Goal: Book appointment/travel/reservation

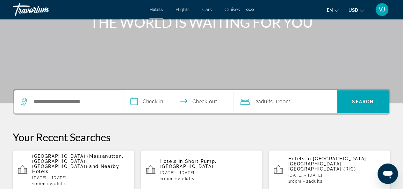
scroll to position [127, 0]
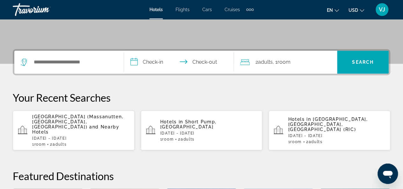
click at [199, 137] on div "1 Room rooms 2 Adult Adults" at bounding box center [208, 139] width 97 height 4
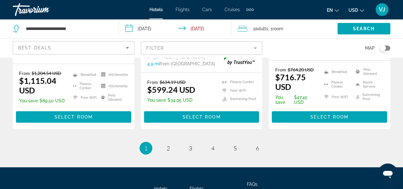
scroll to position [956, 0]
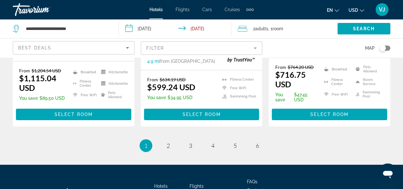
click at [255, 49] on mat-form-field "Filter" at bounding box center [202, 47] width 122 height 13
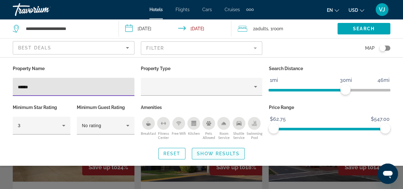
type input "******"
click at [214, 154] on span "Show Results" at bounding box center [218, 153] width 43 height 5
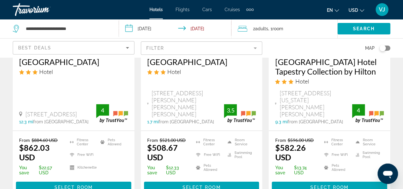
scroll to position [956, 0]
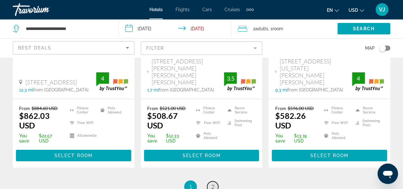
click at [212, 183] on span "2" at bounding box center [212, 186] width 3 height 7
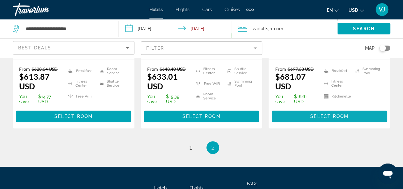
scroll to position [191, 0]
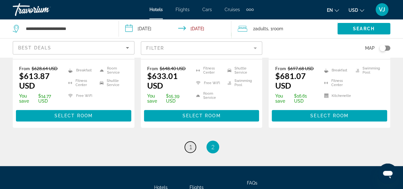
click at [188, 144] on link "page 1" at bounding box center [190, 146] width 11 height 11
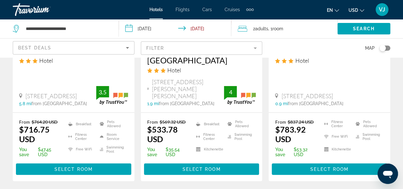
scroll to position [637, 0]
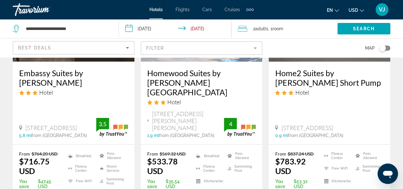
click at [205, 28] on input "**********" at bounding box center [176, 29] width 115 height 21
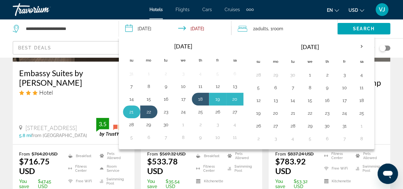
click at [136, 111] on button "21" at bounding box center [132, 111] width 10 height 9
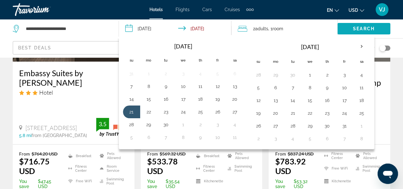
click at [359, 29] on span "Search" at bounding box center [364, 28] width 22 height 5
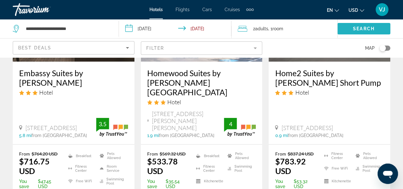
click at [363, 30] on span "Search" at bounding box center [364, 28] width 22 height 5
click at [365, 27] on span "Search" at bounding box center [364, 28] width 22 height 5
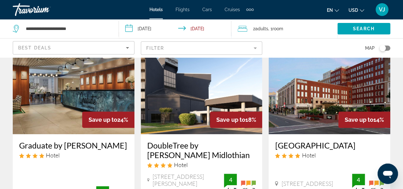
scroll to position [0, 0]
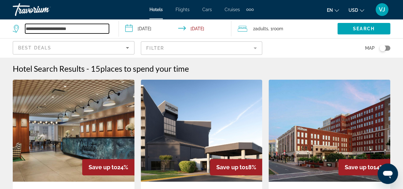
click at [104, 33] on input "**********" at bounding box center [67, 29] width 84 height 10
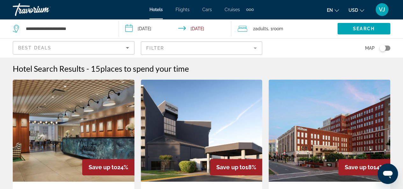
click at [202, 27] on input "**********" at bounding box center [176, 29] width 115 height 21
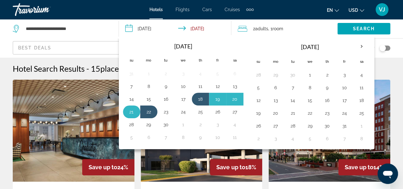
click at [126, 111] on td "21" at bounding box center [131, 111] width 17 height 13
click at [129, 111] on button "21" at bounding box center [132, 111] width 10 height 9
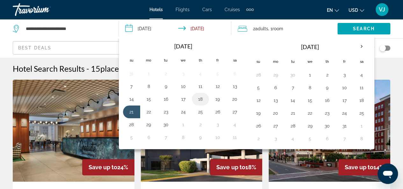
click at [202, 95] on button "18" at bounding box center [200, 99] width 10 height 9
type input "**********"
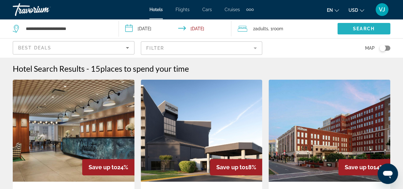
click at [350, 28] on span "Search widget" at bounding box center [363, 28] width 53 height 15
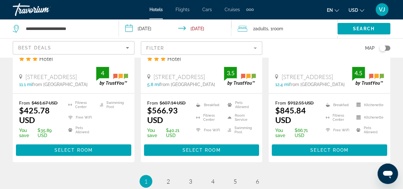
scroll to position [956, 0]
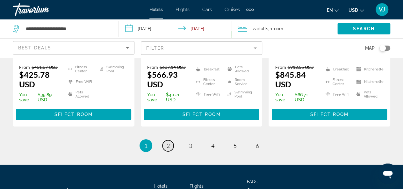
click at [171, 140] on link "page 2" at bounding box center [168, 145] width 11 height 11
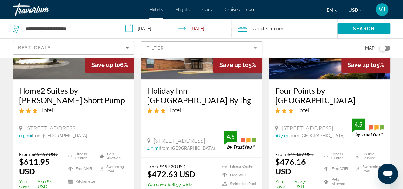
scroll to position [382, 0]
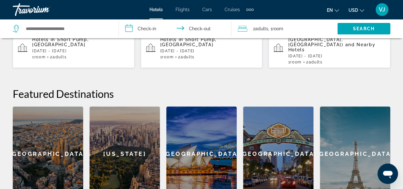
scroll to position [178, 0]
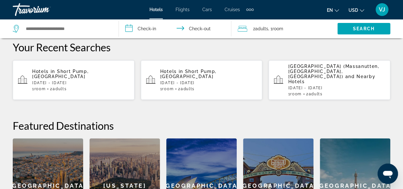
click at [332, 92] on div "1 Room rooms 2 Adult Adults" at bounding box center [336, 94] width 97 height 4
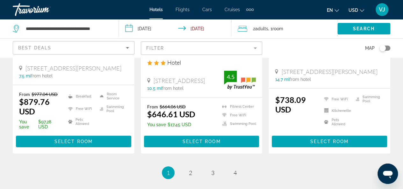
scroll to position [924, 0]
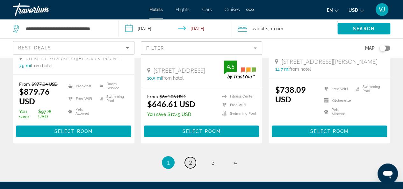
click at [193, 157] on link "page 2" at bounding box center [190, 162] width 11 height 11
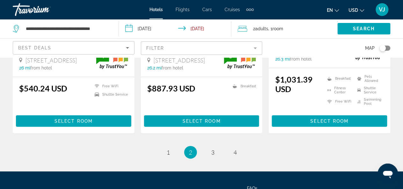
scroll to position [924, 0]
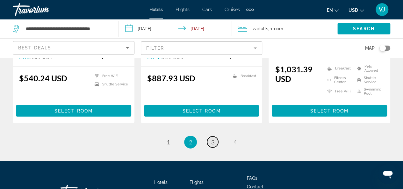
click at [212, 145] on span "3" at bounding box center [212, 142] width 3 height 7
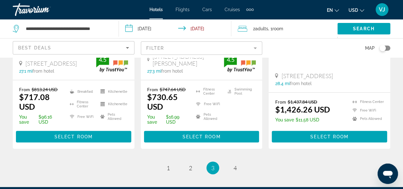
scroll to position [956, 0]
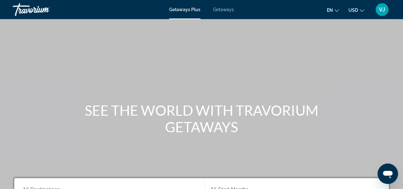
click at [221, 11] on span "Getaways" at bounding box center [223, 9] width 21 height 5
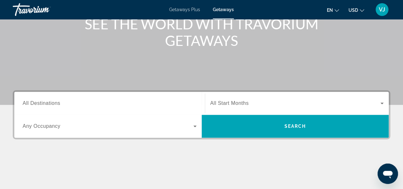
scroll to position [96, 0]
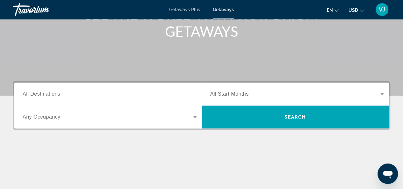
click at [46, 96] on span "All Destinations" at bounding box center [42, 93] width 38 height 5
click at [46, 96] on input "Destination All Destinations" at bounding box center [110, 95] width 174 height 8
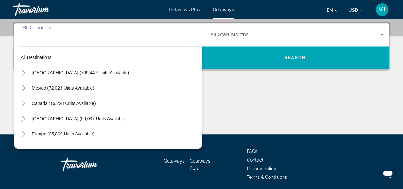
scroll to position [156, 0]
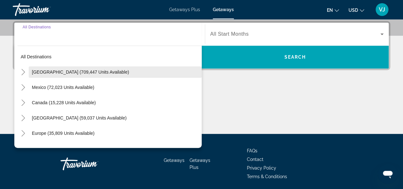
click at [91, 70] on span "[GEOGRAPHIC_DATA] (709,447 units available)" at bounding box center [80, 71] width 97 height 5
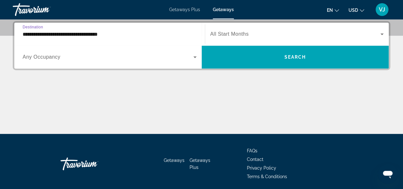
click at [61, 36] on input "**********" at bounding box center [110, 35] width 174 height 8
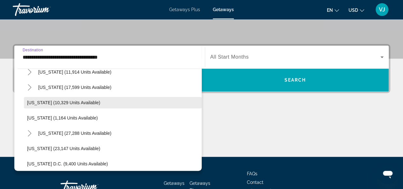
scroll to position [606, 0]
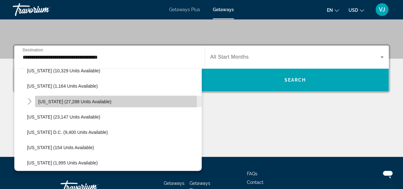
click at [80, 102] on span "[US_STATE] (27,288 units available)" at bounding box center [74, 101] width 73 height 5
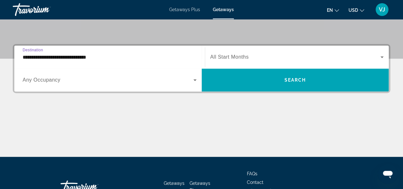
scroll to position [156, 0]
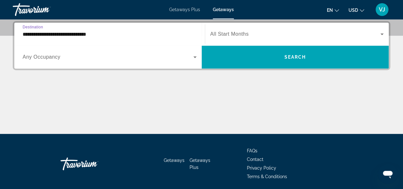
click at [48, 33] on input "**********" at bounding box center [110, 35] width 174 height 8
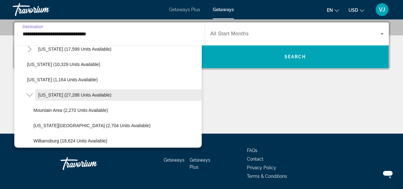
scroll to position [620, 0]
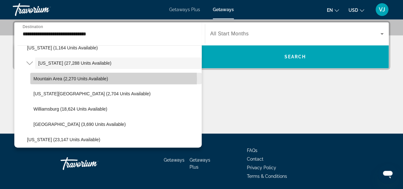
click at [52, 78] on span "Mountain Area (2,270 units available)" at bounding box center [70, 78] width 75 height 5
type input "**********"
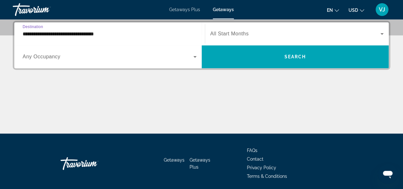
scroll to position [156, 0]
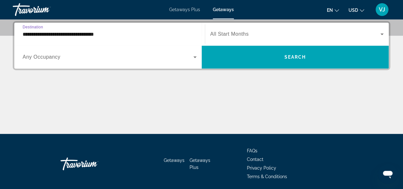
click at [87, 34] on input "**********" at bounding box center [110, 35] width 174 height 8
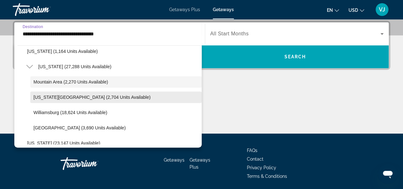
scroll to position [604, 0]
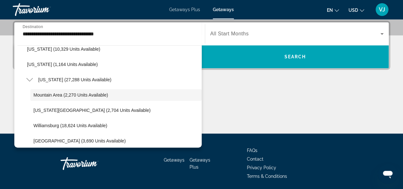
click at [260, 85] on div "**********" at bounding box center [201, 77] width 403 height 113
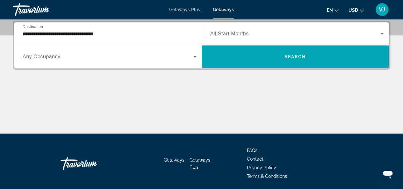
click at [382, 35] on icon "Search widget" at bounding box center [382, 34] width 8 height 8
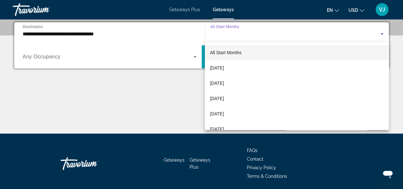
scroll to position [156, 0]
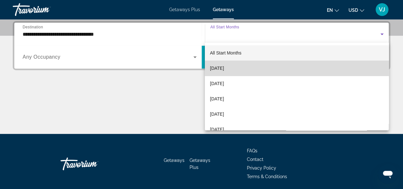
click at [311, 72] on mat-option "[DATE]" at bounding box center [297, 68] width 184 height 15
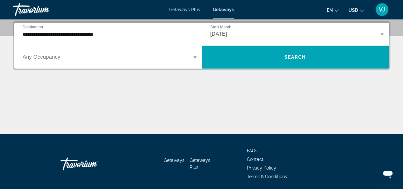
click at [187, 62] on div "Search widget" at bounding box center [110, 57] width 174 height 18
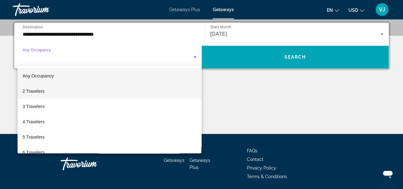
click at [137, 94] on mat-option "2 Travelers" at bounding box center [110, 90] width 184 height 15
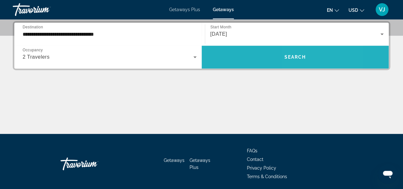
click at [313, 62] on span "Search widget" at bounding box center [295, 56] width 187 height 15
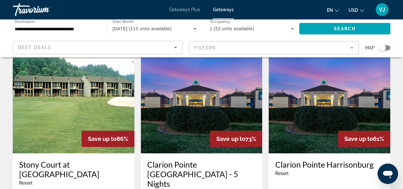
scroll to position [255, 0]
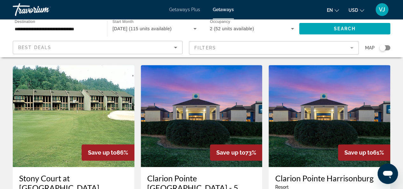
click at [352, 47] on mat-form-field "Filters" at bounding box center [274, 47] width 170 height 13
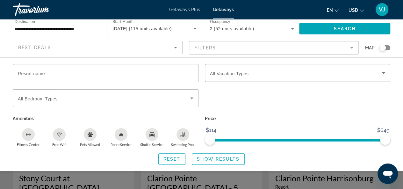
click at [336, 98] on div "Search widget" at bounding box center [298, 101] width 192 height 25
click at [200, 158] on span "Show Results" at bounding box center [218, 158] width 43 height 5
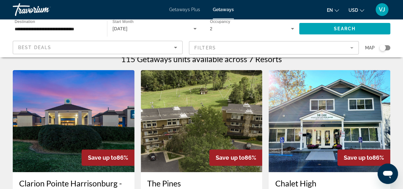
scroll to position [0, 0]
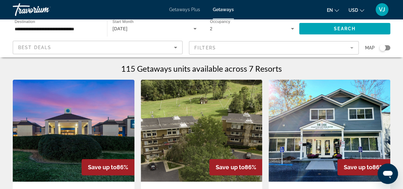
click at [193, 27] on icon "Search widget" at bounding box center [195, 29] width 8 height 8
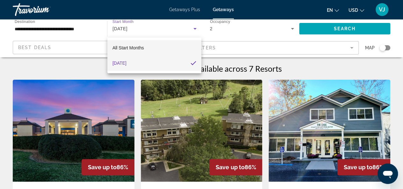
click at [146, 51] on mat-option "All Start Months" at bounding box center [154, 47] width 94 height 15
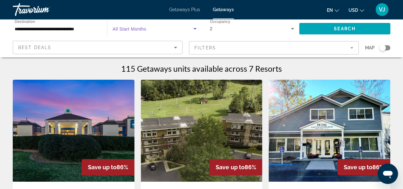
click at [133, 30] on span "All Start Months" at bounding box center [129, 28] width 34 height 5
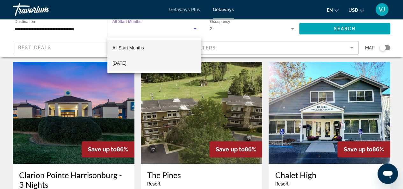
scroll to position [32, 0]
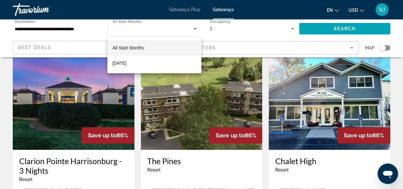
click at [141, 32] on div at bounding box center [201, 94] width 403 height 189
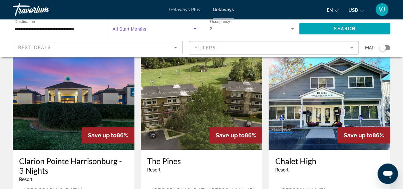
click at [193, 29] on icon "Search widget" at bounding box center [195, 29] width 8 height 8
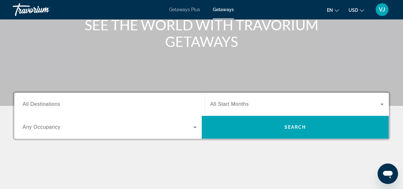
scroll to position [96, 0]
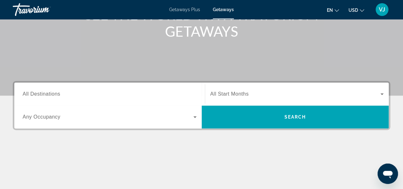
click at [103, 95] on input "Destination All Destinations" at bounding box center [110, 95] width 174 height 8
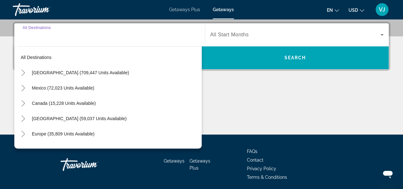
scroll to position [156, 0]
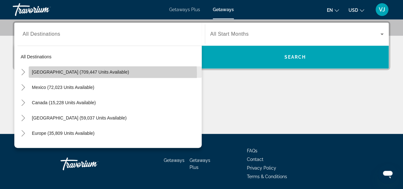
click at [77, 73] on span "[GEOGRAPHIC_DATA] (709,447 units available)" at bounding box center [80, 71] width 97 height 5
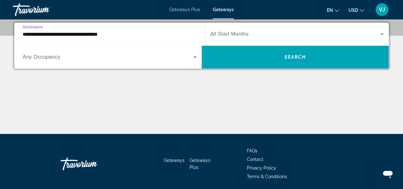
click at [76, 36] on input "**********" at bounding box center [110, 35] width 174 height 8
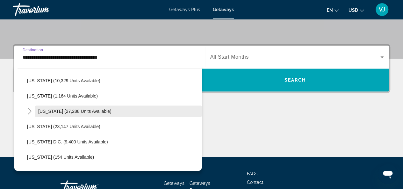
scroll to position [606, 0]
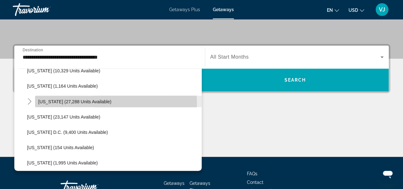
click at [64, 102] on span "[US_STATE] (27,288 units available)" at bounding box center [74, 101] width 73 height 5
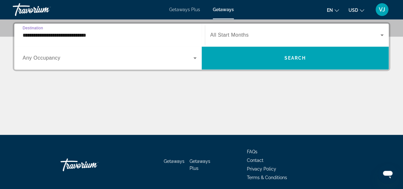
scroll to position [156, 0]
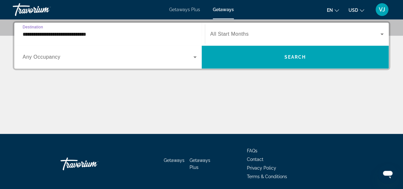
click at [56, 35] on input "**********" at bounding box center [110, 35] width 174 height 8
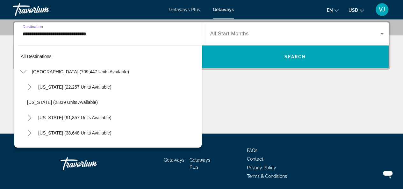
scroll to position [589, 0]
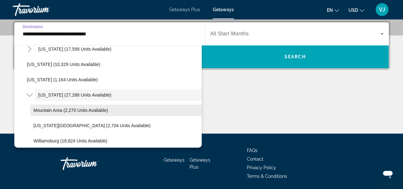
click at [61, 108] on span "Mountain Area (2,270 units available)" at bounding box center [70, 110] width 75 height 5
type input "**********"
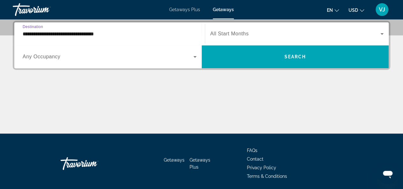
scroll to position [156, 0]
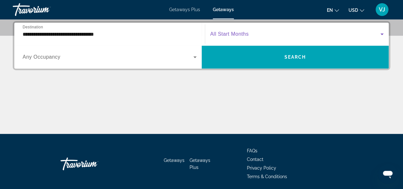
click at [381, 33] on icon "Search widget" at bounding box center [382, 34] width 8 height 8
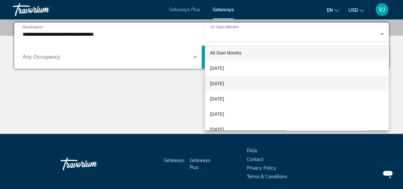
click at [266, 84] on mat-option "[DATE]" at bounding box center [297, 83] width 184 height 15
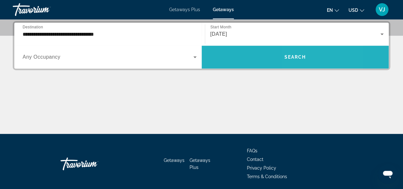
click at [314, 59] on span "Search widget" at bounding box center [295, 56] width 187 height 15
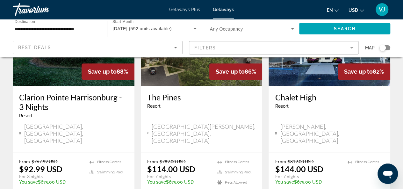
scroll to position [127, 0]
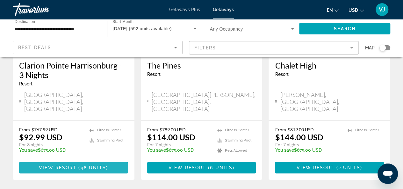
click at [84, 160] on span "Main content" at bounding box center [73, 167] width 109 height 15
